Goal: Transaction & Acquisition: Purchase product/service

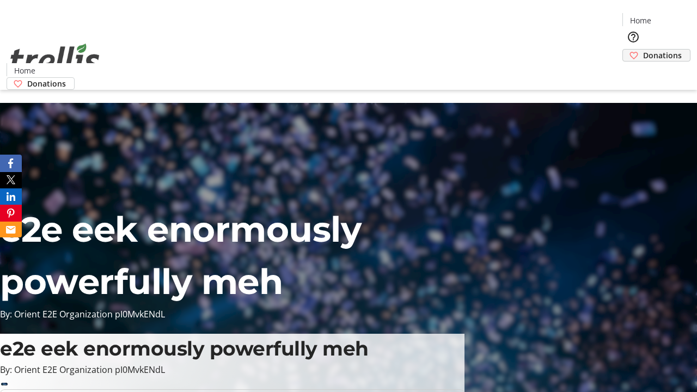
click at [644, 50] on span "Donations" at bounding box center [663, 55] width 39 height 11
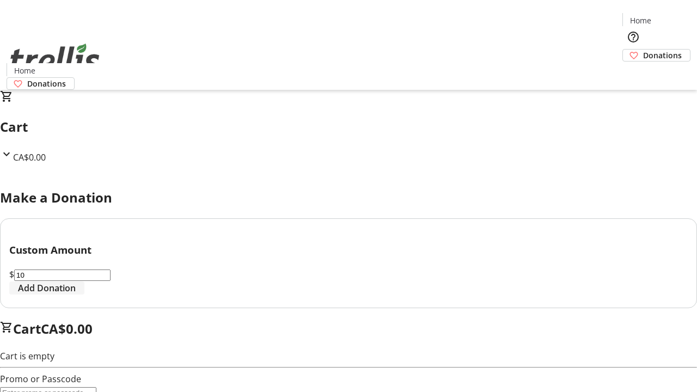
click at [76, 295] on span "Add Donation" at bounding box center [47, 288] width 58 height 13
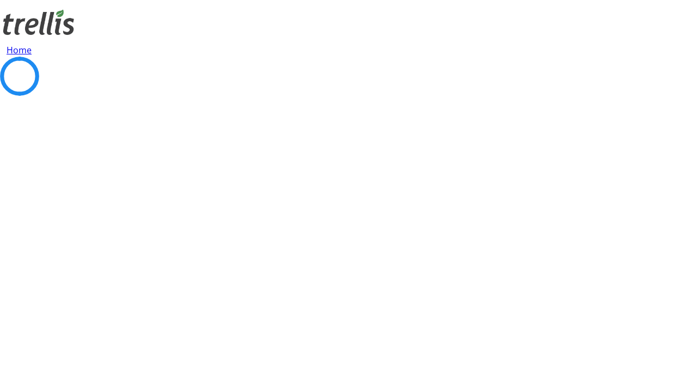
select select "CA"
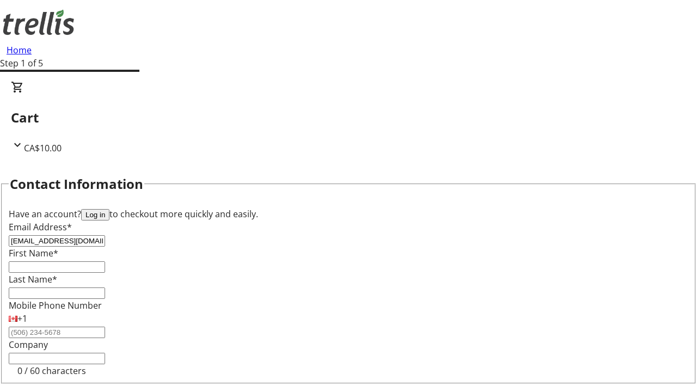
type input "[EMAIL_ADDRESS][DOMAIN_NAME]"
type input "[PERSON_NAME]"
type input "Brakus"
type input "[STREET_ADDRESS][PERSON_NAME]"
type input "Kelowna"
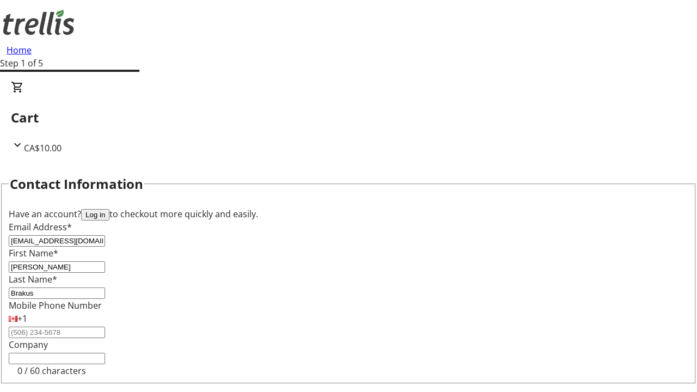
select select "BC"
type input "Kelowna"
type input "V1Y 0C2"
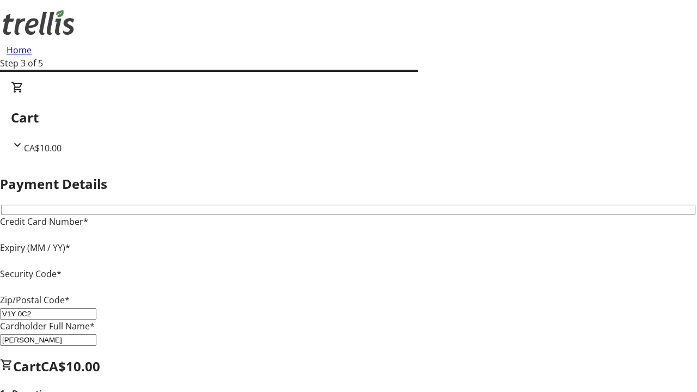
type input "V1Y 0C2"
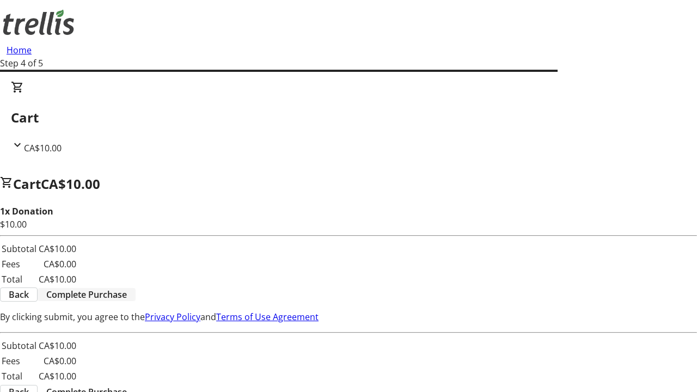
click at [127, 288] on span "Complete Purchase" at bounding box center [86, 294] width 81 height 13
